Goal: Task Accomplishment & Management: Manage account settings

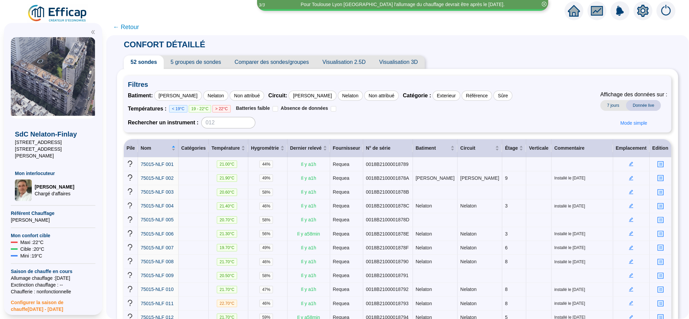
click at [212, 63] on span "5 groupes de sondes" at bounding box center [196, 62] width 64 height 14
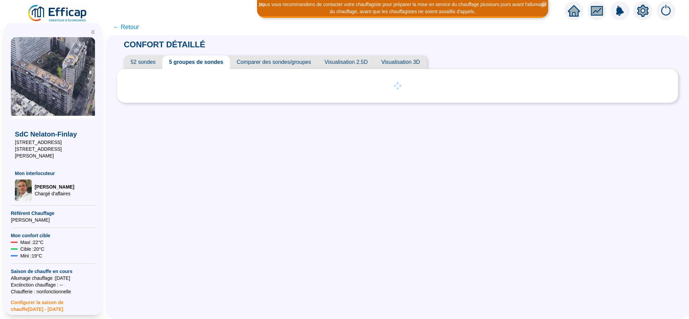
click at [134, 29] on span "← Retour" at bounding box center [126, 26] width 26 height 9
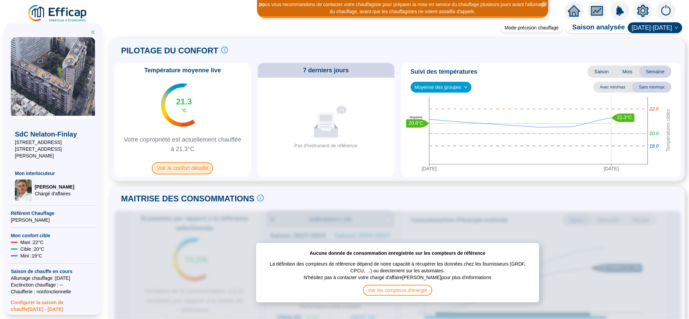
click at [202, 166] on span "Voir le confort détaillé" at bounding box center [182, 168] width 61 height 12
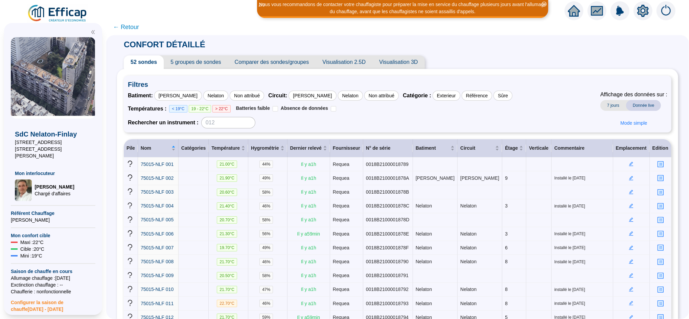
click at [209, 64] on span "5 groupes de sondes" at bounding box center [196, 62] width 64 height 14
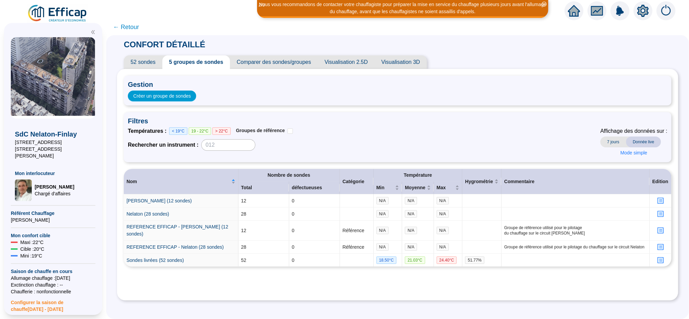
click at [286, 66] on span "Comparer des sondes/groupes" at bounding box center [274, 62] width 88 height 14
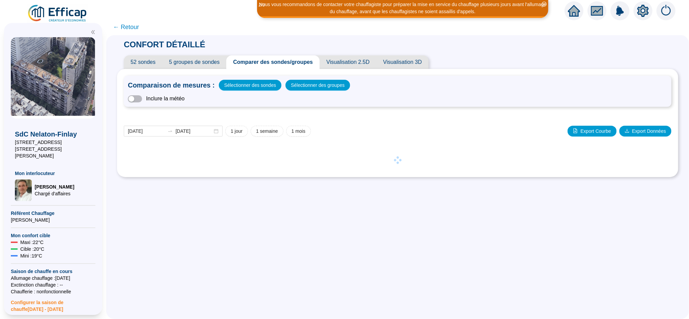
click at [207, 62] on span "5 groupes de sondes" at bounding box center [194, 62] width 64 height 14
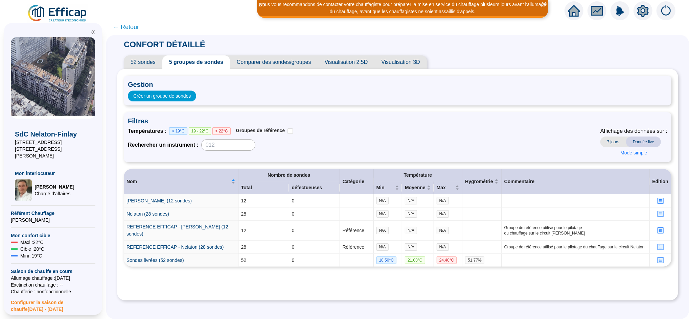
click at [154, 65] on span "52 sondes" at bounding box center [143, 62] width 39 height 14
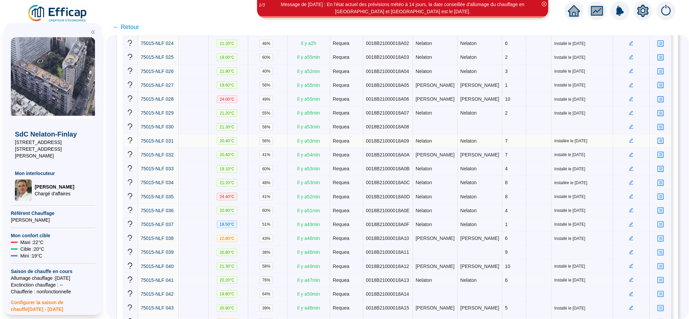
scroll to position [444, 0]
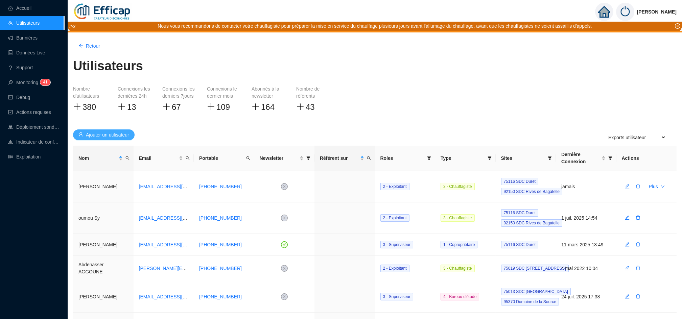
click at [116, 132] on span "Ajouter un utilisateur" at bounding box center [107, 135] width 43 height 7
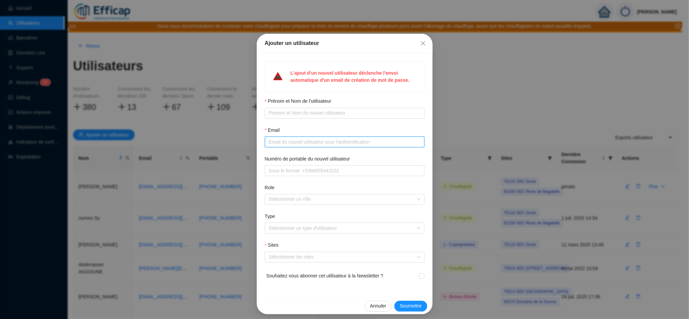
click at [275, 145] on input "Email" at bounding box center [344, 142] width 150 height 7
paste input "Hubert Naacke <Hubert.Naacke@lip6.fr>"
type input "Hubert Naacke <Hubert.Naacke@lip6.fr>"
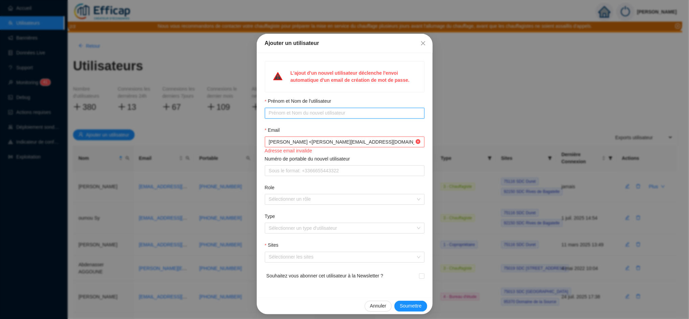
click at [291, 112] on input "Prénom et Nom de l'utilisateur" at bounding box center [344, 113] width 150 height 7
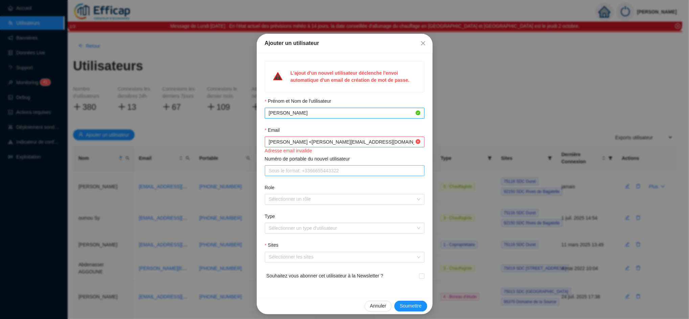
type input "[PERSON_NAME]"
click at [282, 168] on input "Numéro de portable du nouvel utilisateur" at bounding box center [344, 170] width 150 height 7
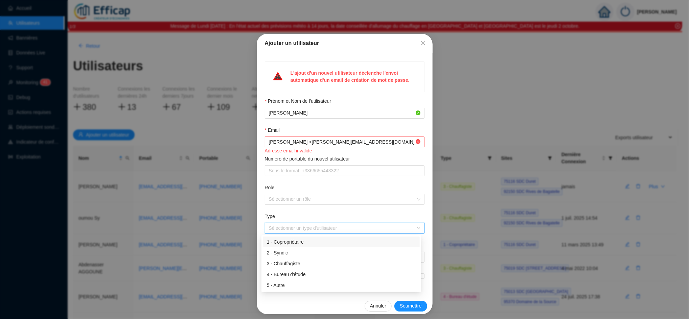
click at [273, 230] on input "Type" at bounding box center [341, 228] width 145 height 10
click at [284, 241] on div "1 - Copropriétaire" at bounding box center [341, 242] width 149 height 7
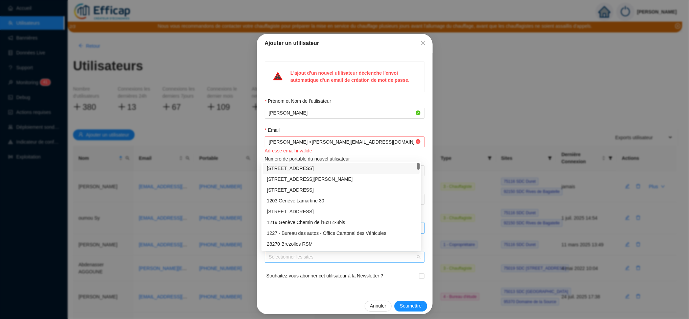
click at [275, 258] on div at bounding box center [341, 257] width 150 height 9
type input "nel"
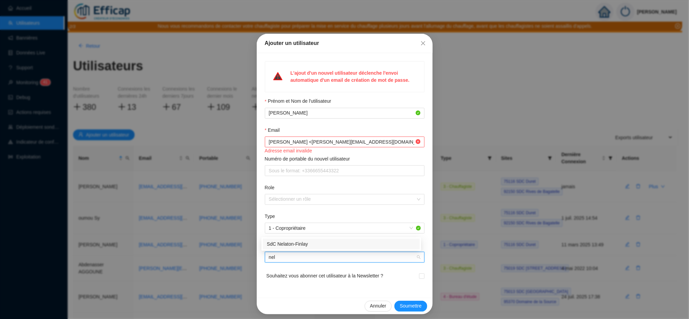
click at [300, 244] on div "SdC Nelaton-Finlay" at bounding box center [341, 244] width 149 height 7
click at [420, 278] on span at bounding box center [421, 276] width 5 height 5
click at [420, 278] on input "checkbox" at bounding box center [421, 276] width 5 height 5
checkbox input "true"
click at [355, 145] on input "Hubert Naacke <Hubert.Naacke@lip6.fr>" at bounding box center [341, 142] width 145 height 7
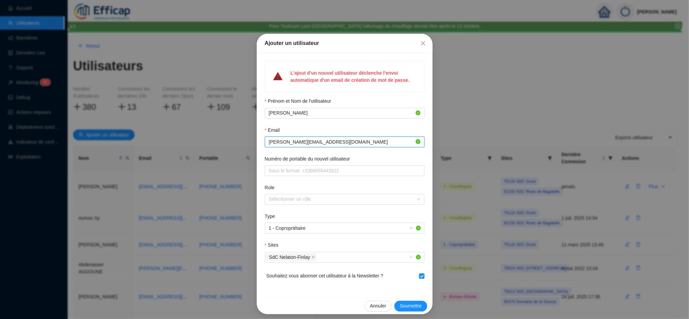
type input "Hubert.Naacke@lip6.fr"
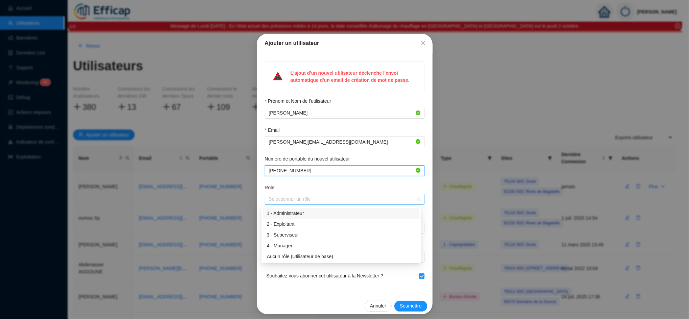
click at [296, 198] on div at bounding box center [341, 199] width 150 height 9
type input "[PHONE_NUMBER]"
click at [294, 236] on div "3 - Superviseur" at bounding box center [341, 235] width 149 height 7
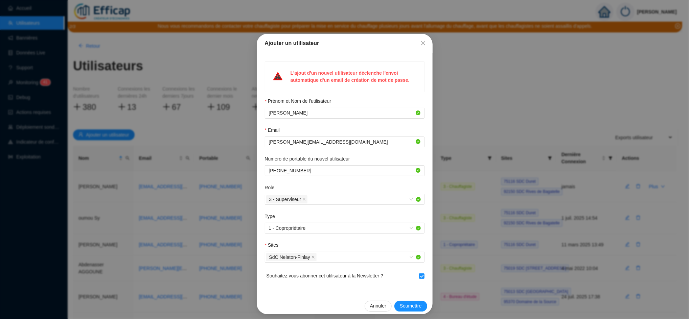
click at [322, 287] on span "Souhaitez vous abonner cet utilisateur à la Newsletter ?" at bounding box center [324, 280] width 117 height 16
click at [407, 308] on span "Soumettre" at bounding box center [411, 306] width 22 height 7
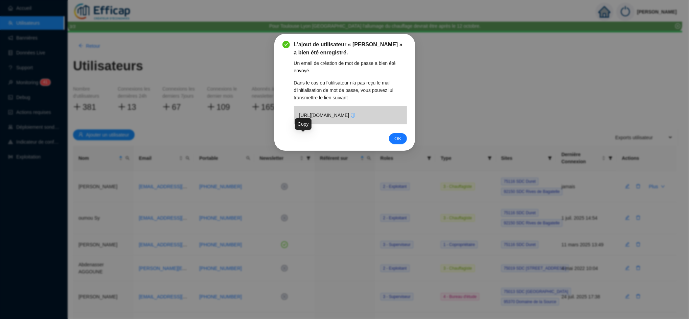
click at [350, 118] on icon "copy" at bounding box center [352, 115] width 5 height 5
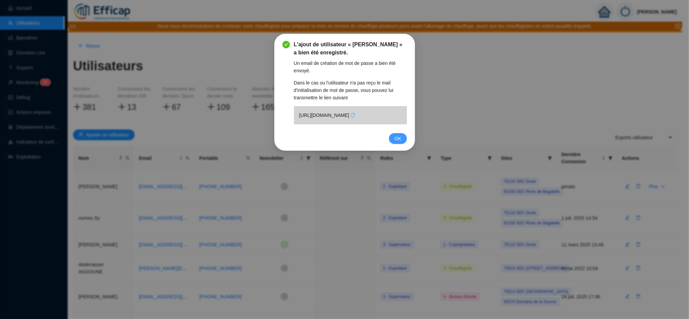
click at [394, 142] on span "OK" at bounding box center [397, 138] width 7 height 7
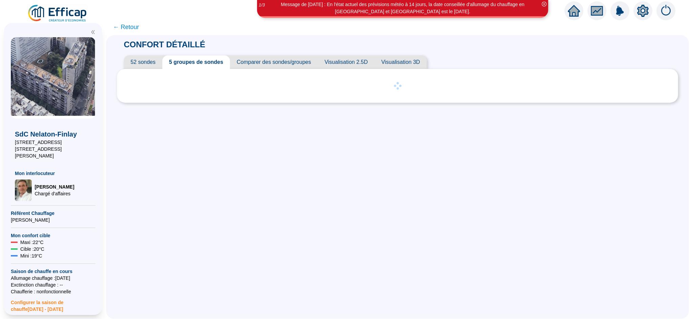
click at [432, 220] on div "CONFORT DÉTAILLÉ 52 sondes 5 groupes de sondes Comparer des sondes/groupes Visu…" at bounding box center [397, 177] width 583 height 284
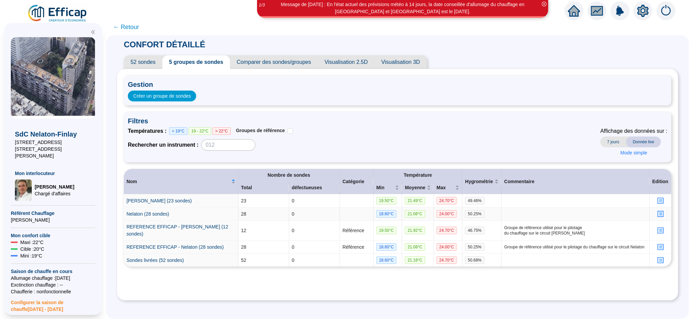
click at [658, 213] on icon "profile" at bounding box center [660, 214] width 5 height 5
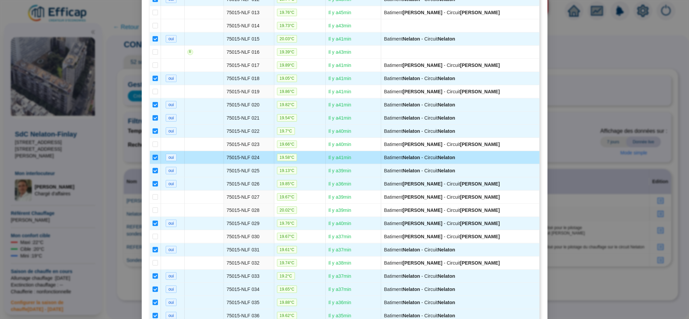
scroll to position [311, 0]
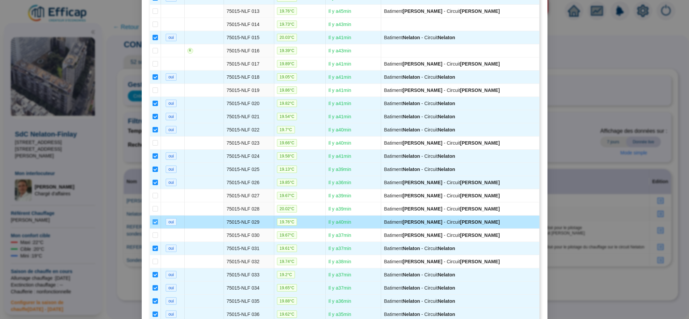
click at [153, 225] on input "checkbox" at bounding box center [154, 221] width 5 height 5
checkbox input "false"
type input "Nelaton (27 sondes)"
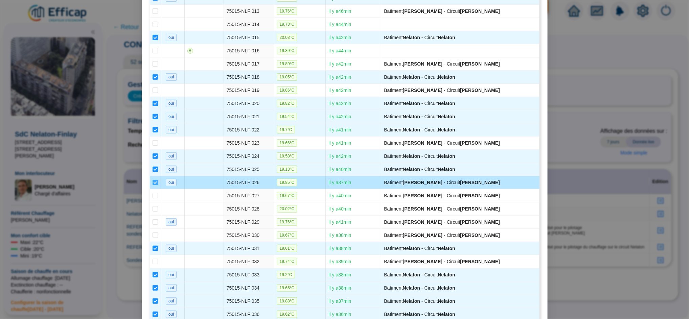
click at [152, 185] on input "checkbox" at bounding box center [154, 182] width 5 height 5
checkbox input "false"
type input "Nelaton (26 sondes)"
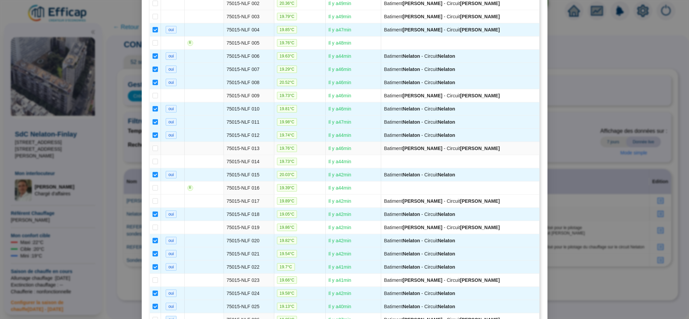
scroll to position [172, 0]
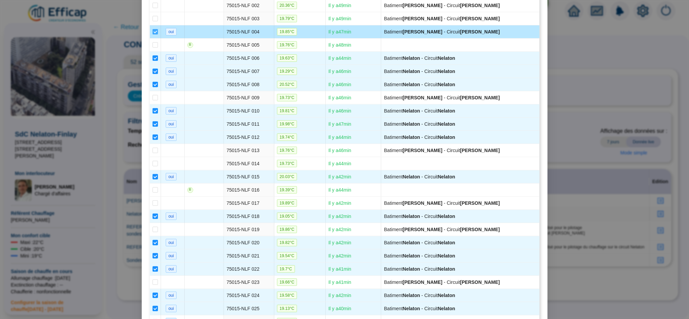
click at [152, 34] on input "checkbox" at bounding box center [154, 31] width 5 height 5
checkbox input "false"
type input "Nelaton (25 sondes)"
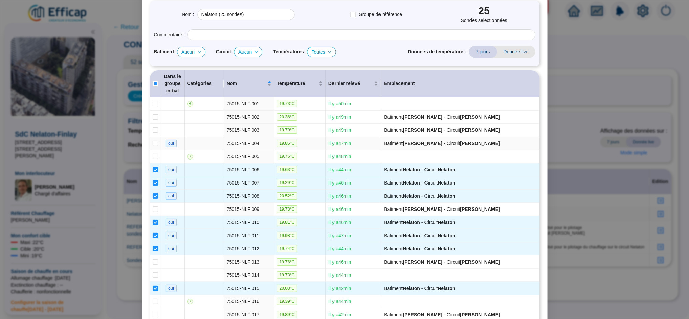
scroll to position [64, 0]
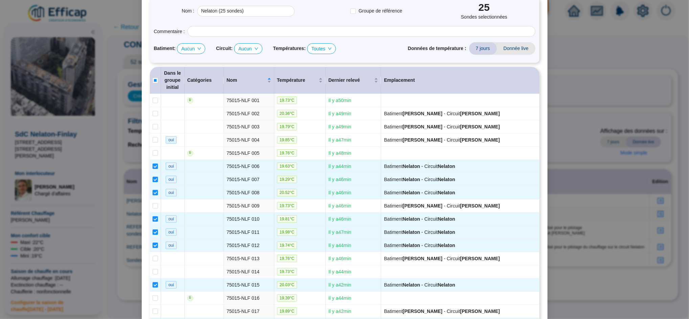
click at [197, 49] on icon "down" at bounding box center [199, 49] width 4 height 4
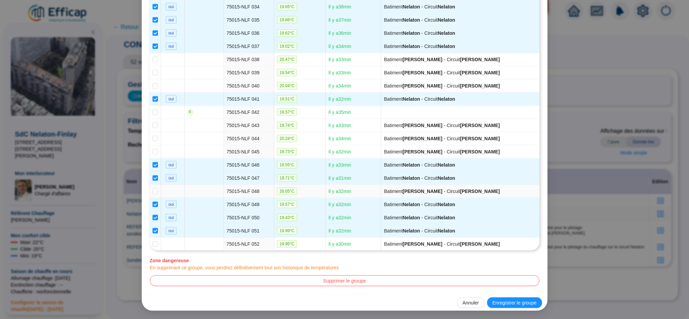
scroll to position [615, 0]
click at [495, 301] on span "Enregistrer le groupe" at bounding box center [514, 303] width 44 height 7
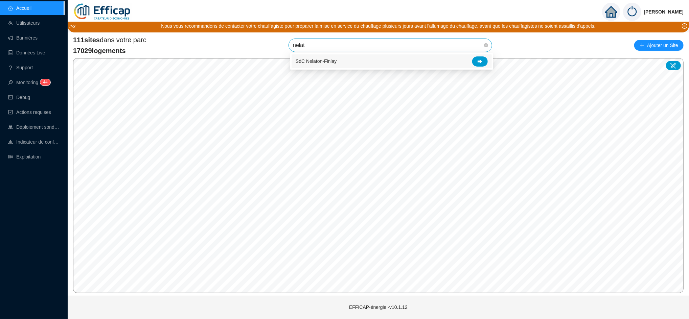
type input "nelato"
click at [481, 60] on icon at bounding box center [479, 61] width 5 height 5
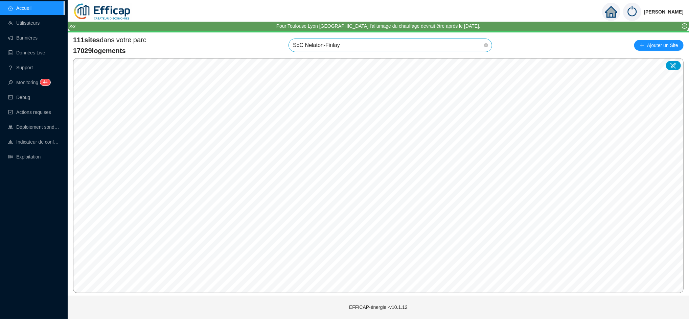
scroll to position [1166, 0]
click at [354, 44] on span "SdC Nelaton-Finlay" at bounding box center [390, 45] width 195 height 13
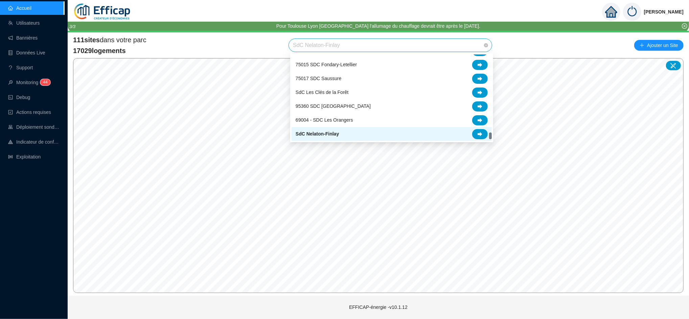
click at [354, 44] on span "SdC Nelaton-Finlay" at bounding box center [390, 45] width 195 height 13
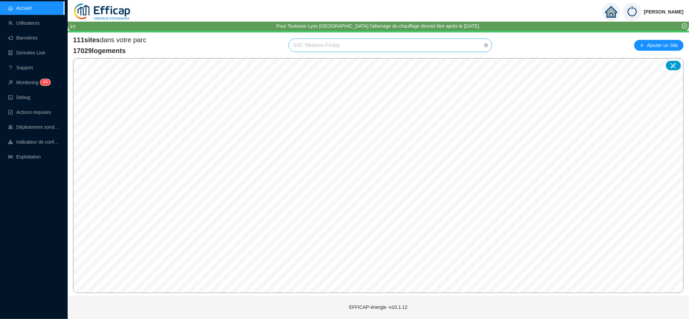
click at [354, 44] on span "SdC Nelaton-Finlay" at bounding box center [390, 45] width 195 height 13
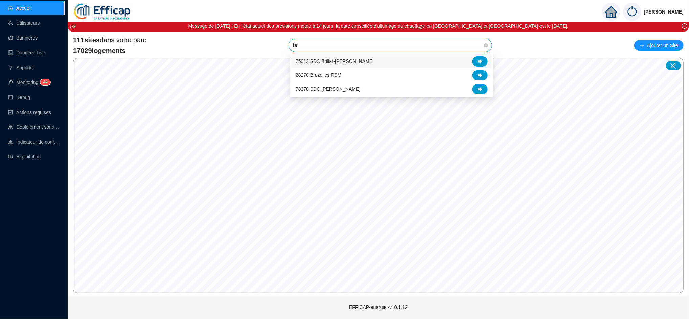
scroll to position [0, 0]
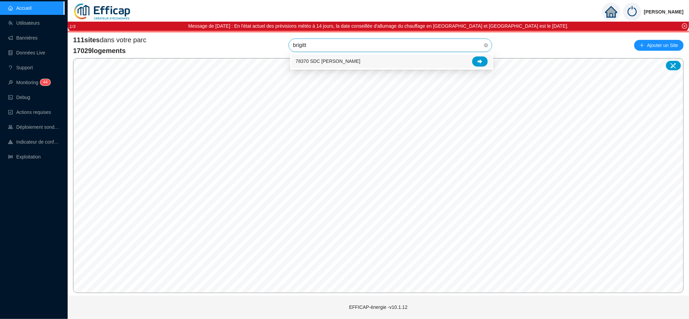
type input "brigitte"
click at [474, 61] on div at bounding box center [480, 61] width 16 height 10
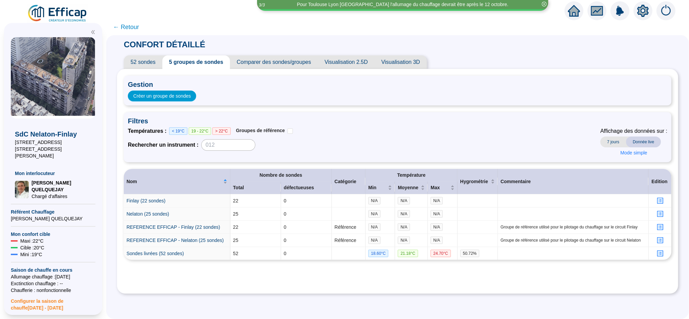
click at [136, 28] on span "← Retour" at bounding box center [126, 26] width 26 height 9
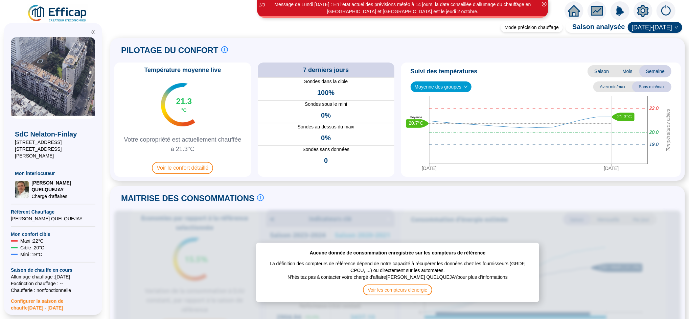
click at [576, 7] on icon "home" at bounding box center [574, 11] width 12 height 12
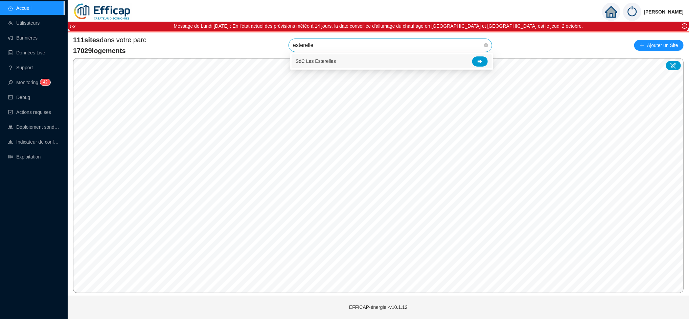
type input "esterelles"
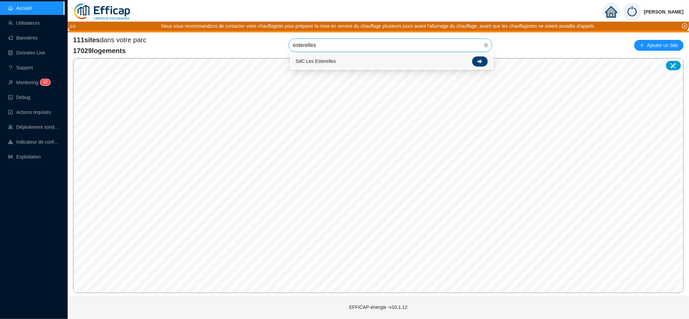
click at [481, 58] on div at bounding box center [480, 61] width 16 height 10
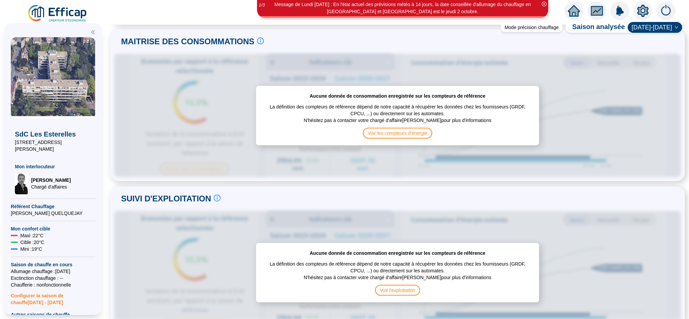
scroll to position [154, 0]
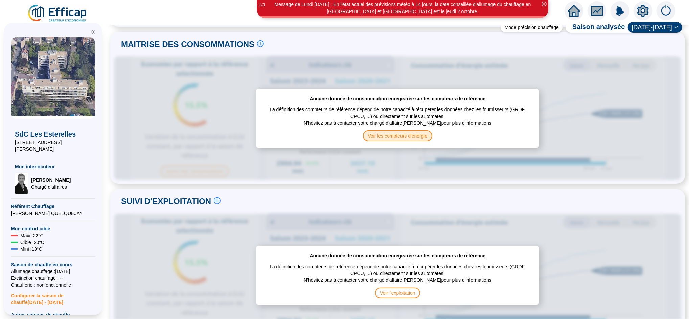
click at [398, 139] on span "Voir les compteurs d'énergie" at bounding box center [397, 136] width 69 height 11
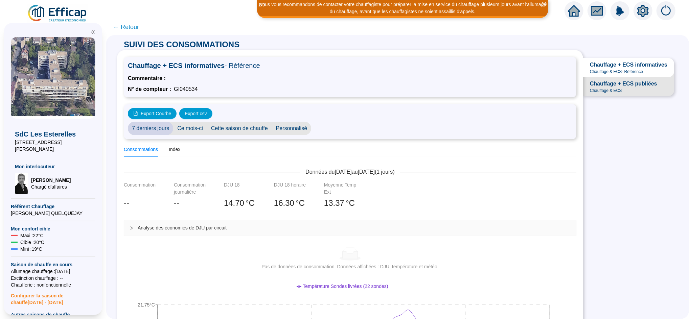
click at [133, 23] on span "← Retour" at bounding box center [126, 26] width 26 height 9
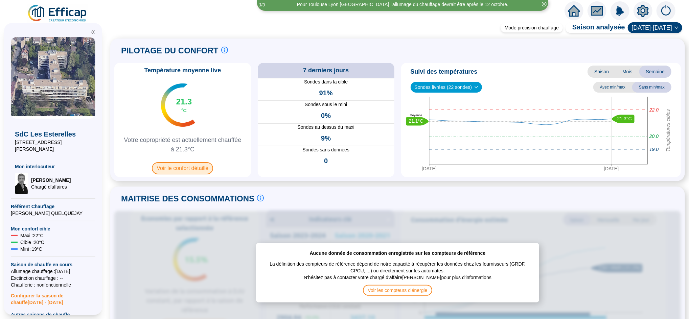
click at [191, 171] on span "Voir le confort détaillé" at bounding box center [182, 168] width 61 height 12
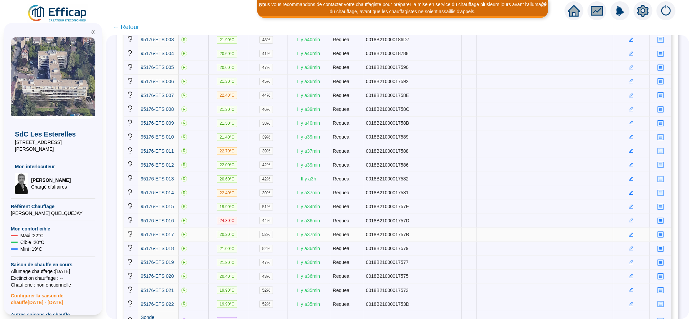
scroll to position [155, 0]
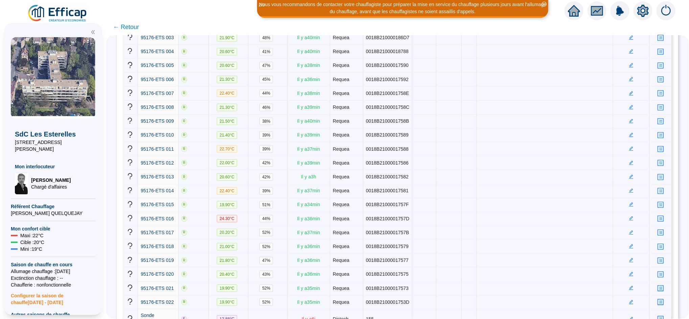
click at [139, 27] on span "← Retour" at bounding box center [126, 26] width 26 height 9
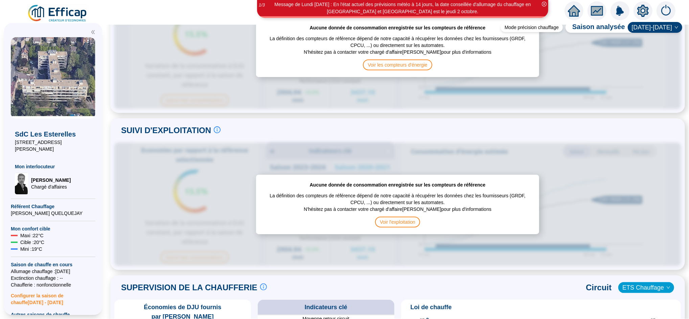
scroll to position [293, 0]
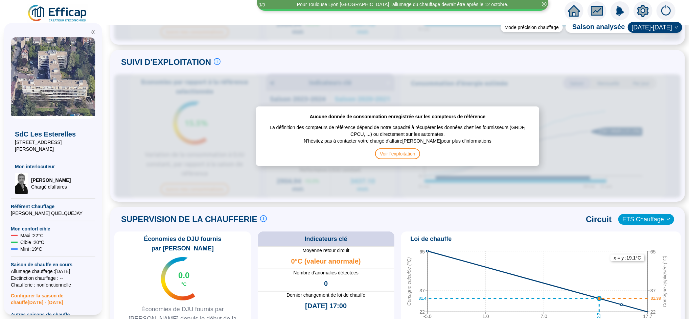
click at [48, 288] on span "Configurer la saison [PERSON_NAME] [DATE] - [DATE]" at bounding box center [53, 297] width 85 height 18
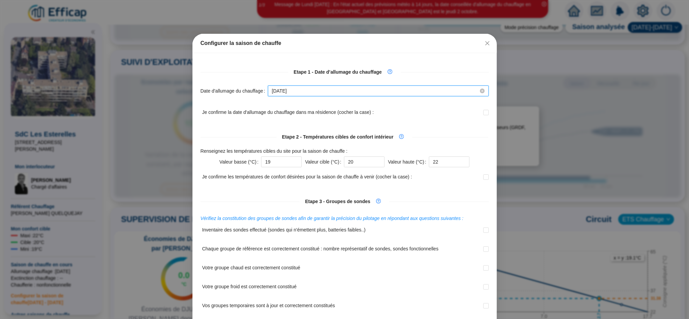
click at [297, 93] on input "[DATE]" at bounding box center [375, 91] width 207 height 7
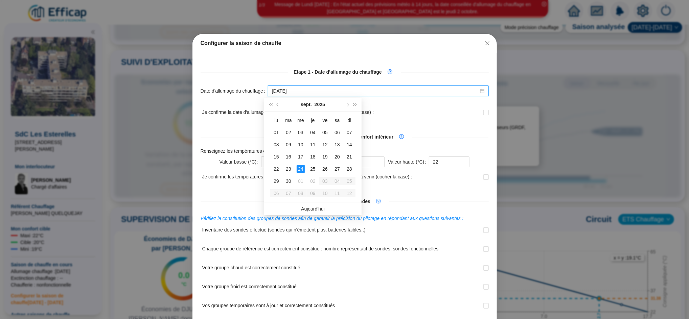
type input "[DATE]"
click at [333, 58] on div "Etape 1 - Date d’allumage du chauffage Date d'allumage du chauffage [DATE] Je c…" at bounding box center [344, 264] width 304 height 422
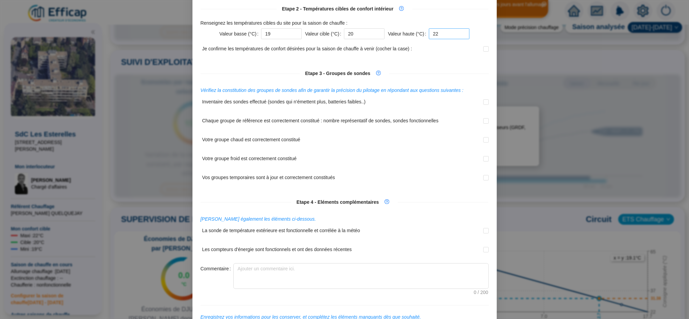
scroll to position [180, 0]
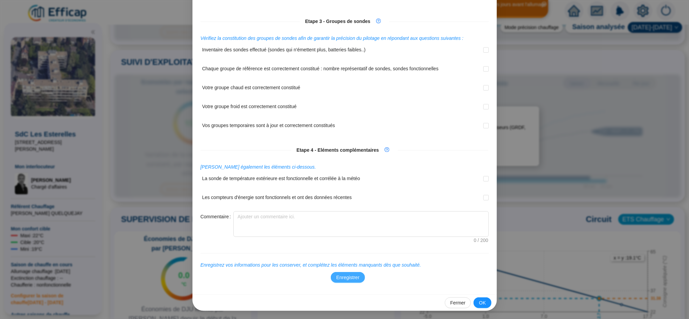
click at [350, 278] on span "Enregistrer" at bounding box center [347, 277] width 23 height 7
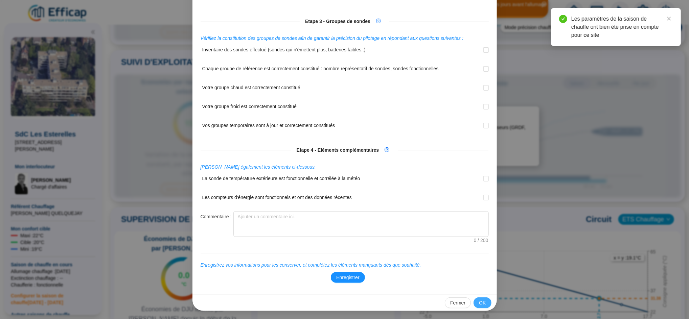
click at [484, 304] on button "OK" at bounding box center [482, 303] width 18 height 11
click at [479, 301] on span "OK" at bounding box center [482, 303] width 7 height 7
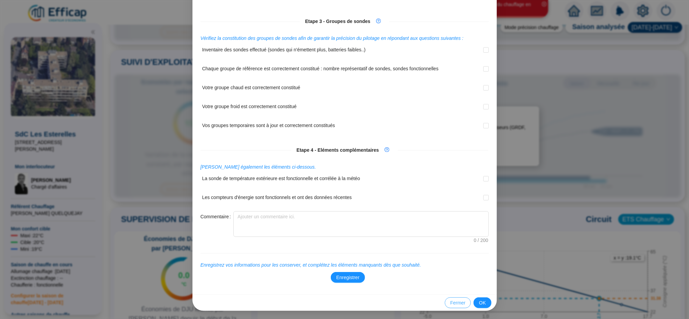
click at [463, 304] on button "Fermer" at bounding box center [458, 303] width 26 height 11
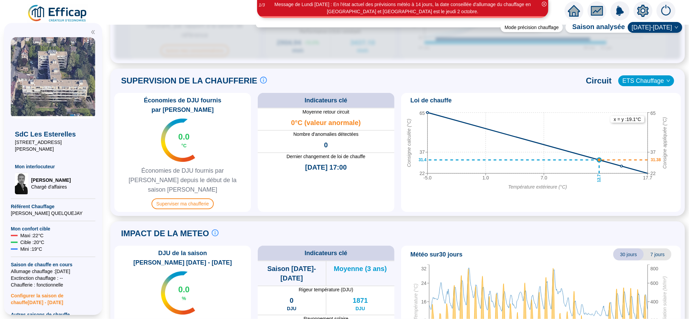
scroll to position [453, 0]
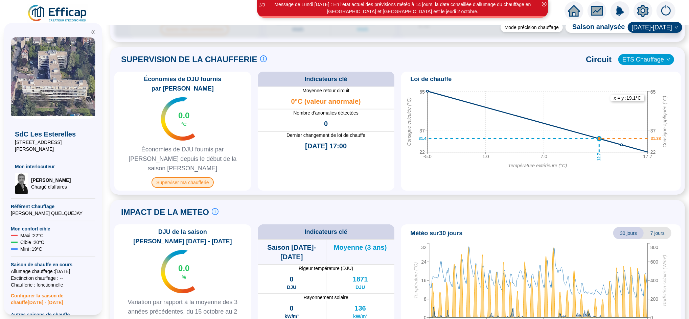
click at [190, 177] on span "Superviser ma chaufferie" at bounding box center [182, 182] width 62 height 11
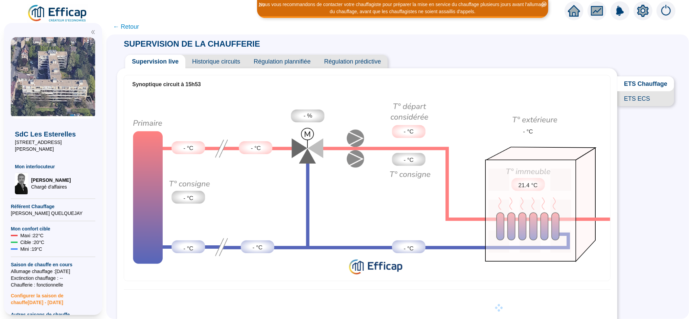
click at [626, 106] on span "ETS ECS" at bounding box center [645, 98] width 57 height 15
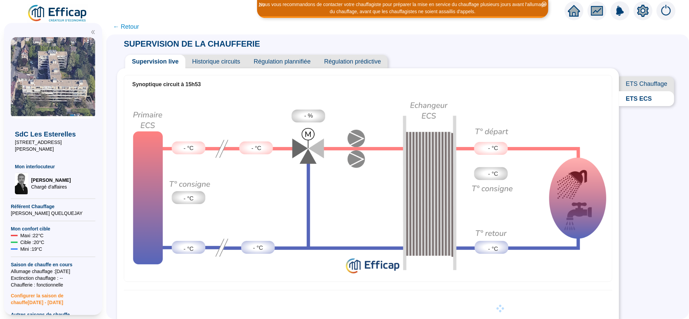
click at [638, 87] on span "ETS Chauffage" at bounding box center [646, 83] width 55 height 15
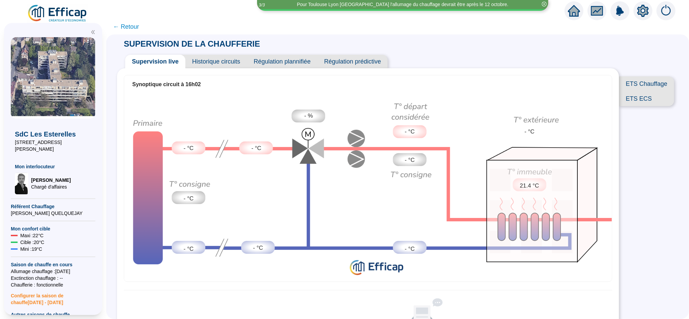
click at [132, 25] on span "← Retour" at bounding box center [126, 26] width 26 height 9
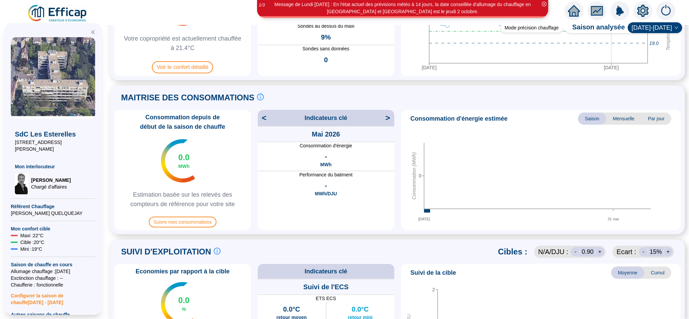
scroll to position [48, 0]
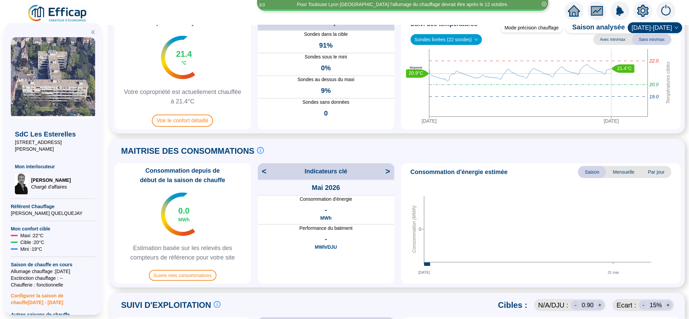
click at [642, 14] on icon "setting" at bounding box center [642, 10] width 11 height 11
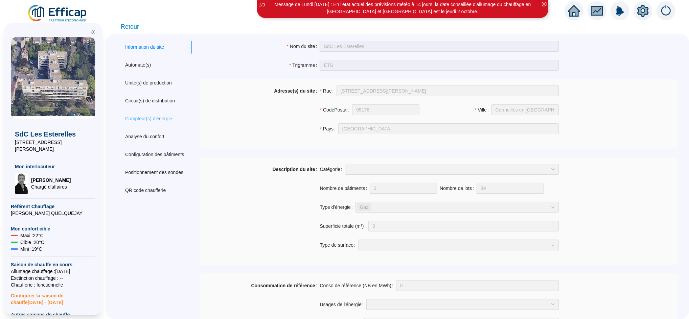
click at [168, 115] on div "Compteur(s) d'énergie" at bounding box center [154, 119] width 75 height 13
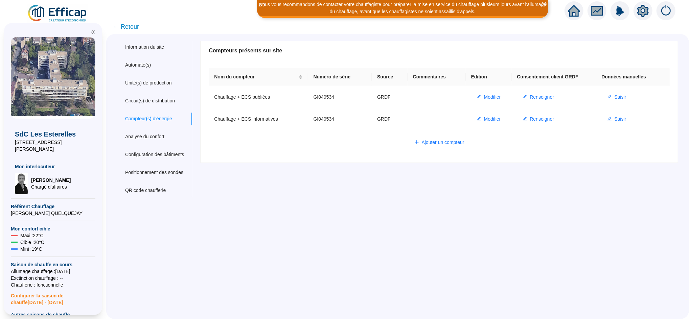
click at [135, 28] on span "← Retour" at bounding box center [126, 26] width 26 height 9
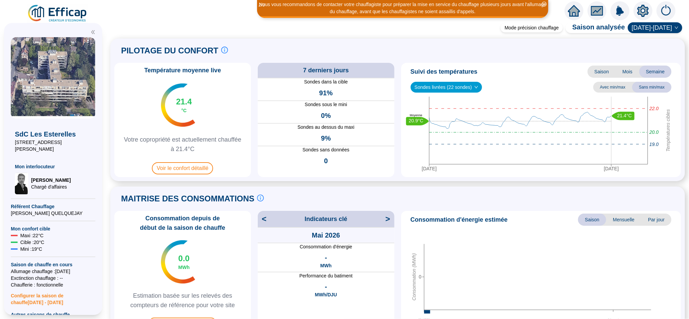
click at [570, 11] on icon "home" at bounding box center [574, 10] width 12 height 9
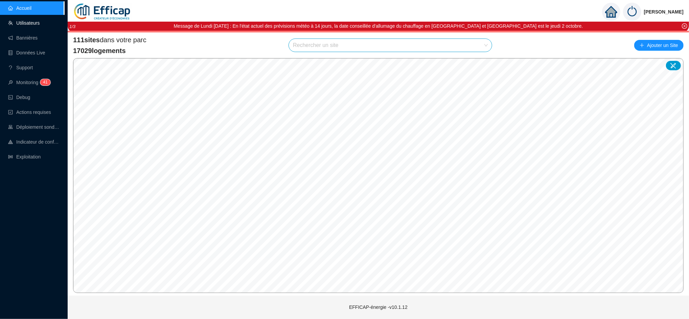
click at [31, 20] on link "Utilisateurs" at bounding box center [23, 22] width 31 height 5
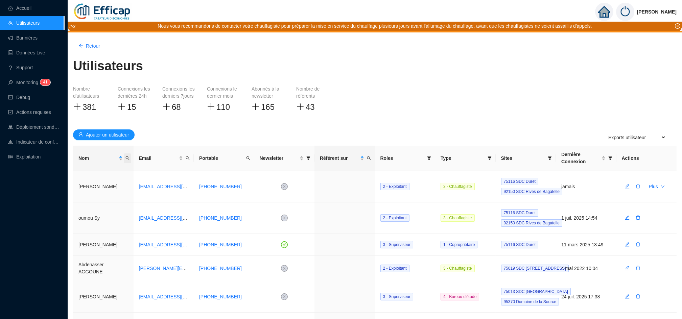
click at [130, 159] on span "Nom" at bounding box center [127, 158] width 7 height 10
type input "naacke"
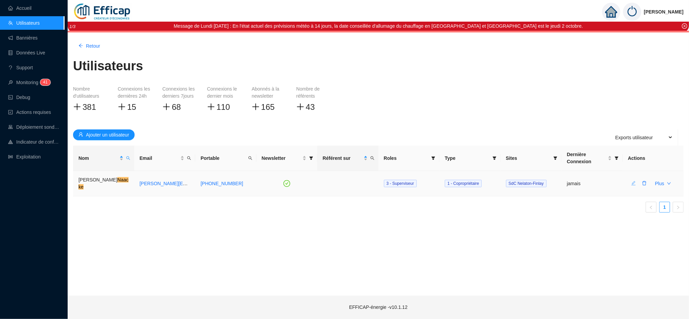
click at [635, 183] on icon "edit" at bounding box center [633, 183] width 5 height 5
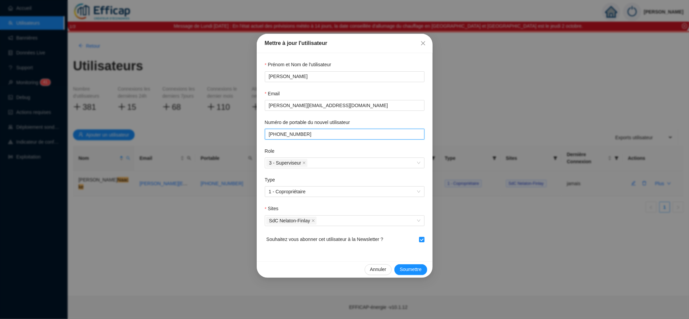
click at [334, 135] on input "Numéro de portable du nouvel utilisateur" at bounding box center [344, 134] width 150 height 7
type input "[PHONE_NUMBER]"
click at [409, 269] on span "Soumettre" at bounding box center [411, 269] width 22 height 7
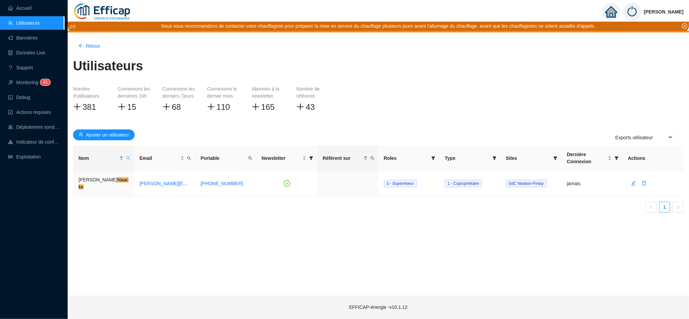
click at [616, 14] on icon "home" at bounding box center [610, 11] width 12 height 9
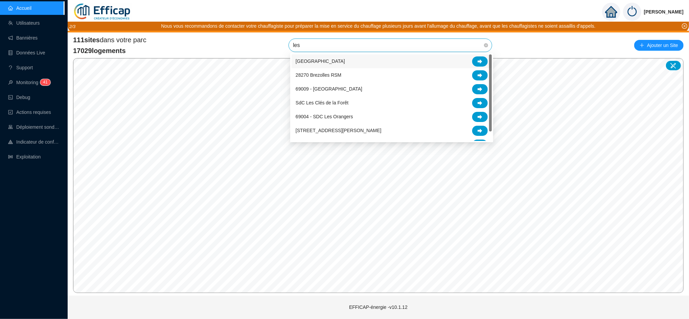
type input "les c"
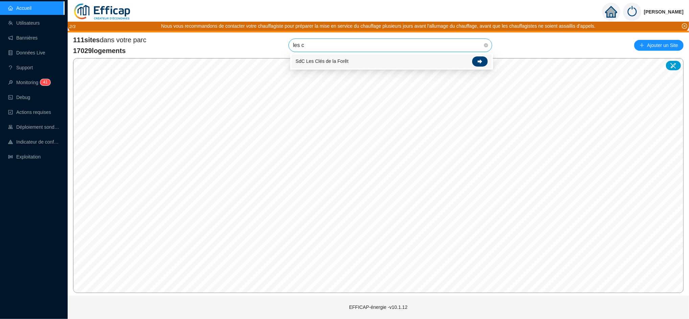
click at [478, 63] on icon at bounding box center [479, 61] width 5 height 5
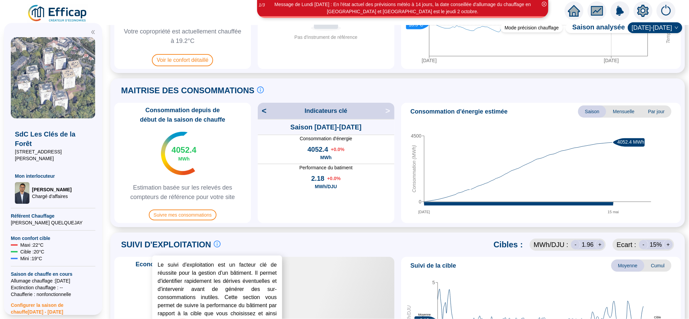
scroll to position [106, 0]
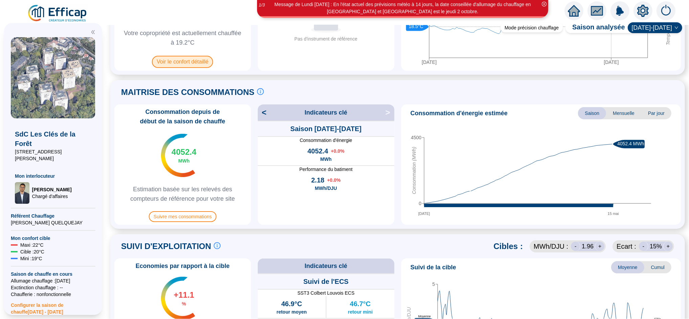
click at [203, 63] on span "Voir le confort détaillé" at bounding box center [182, 62] width 61 height 12
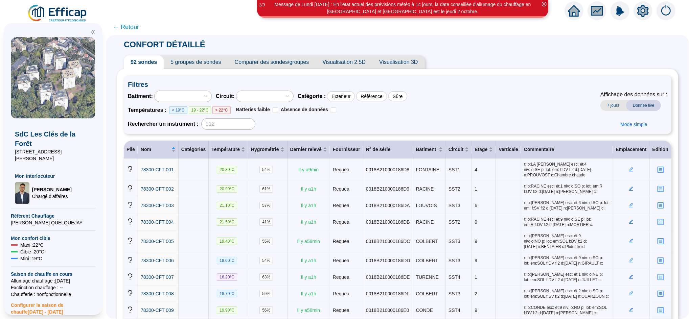
click at [215, 63] on span "5 groupes de sondes" at bounding box center [196, 62] width 64 height 14
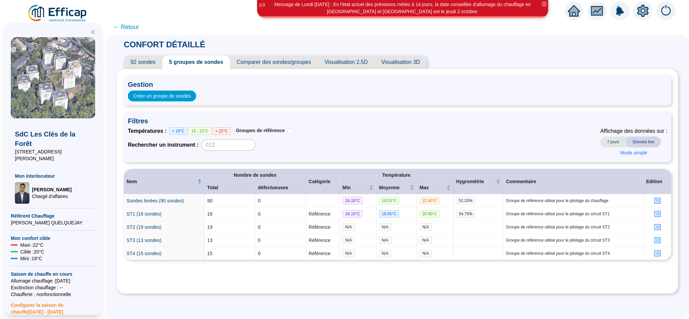
click at [132, 29] on span "← Retour" at bounding box center [126, 26] width 26 height 9
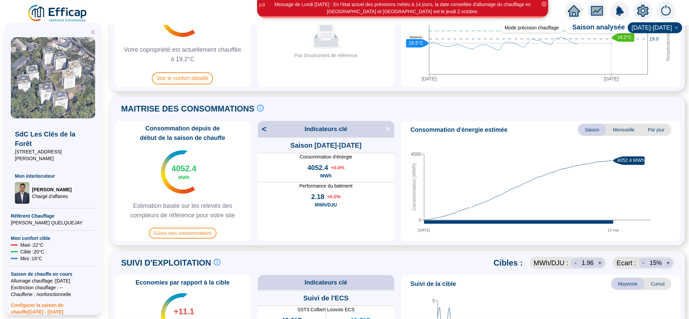
scroll to position [94, 0]
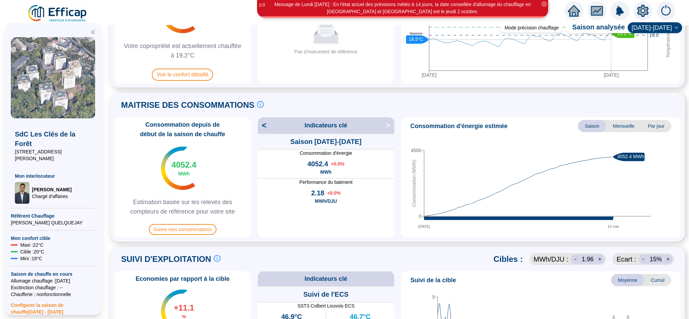
click at [644, 11] on icon "setting" at bounding box center [643, 11] width 12 height 12
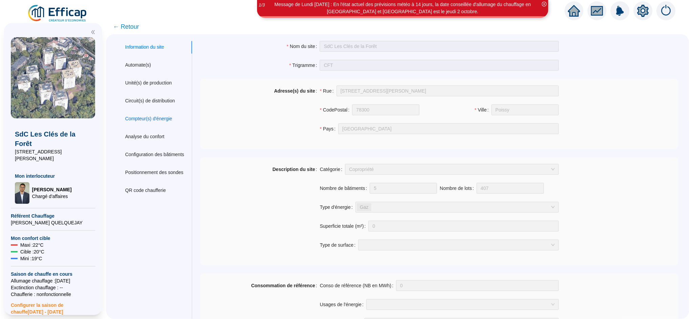
click at [157, 117] on div "Compteur(s) d'énergie" at bounding box center [148, 118] width 47 height 7
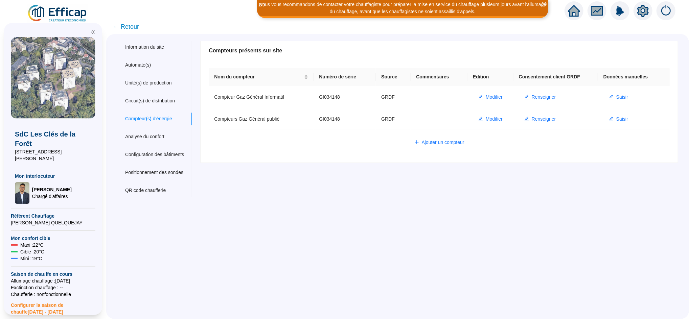
click at [131, 23] on span "← Retour" at bounding box center [126, 26] width 26 height 9
